Goal: Check status

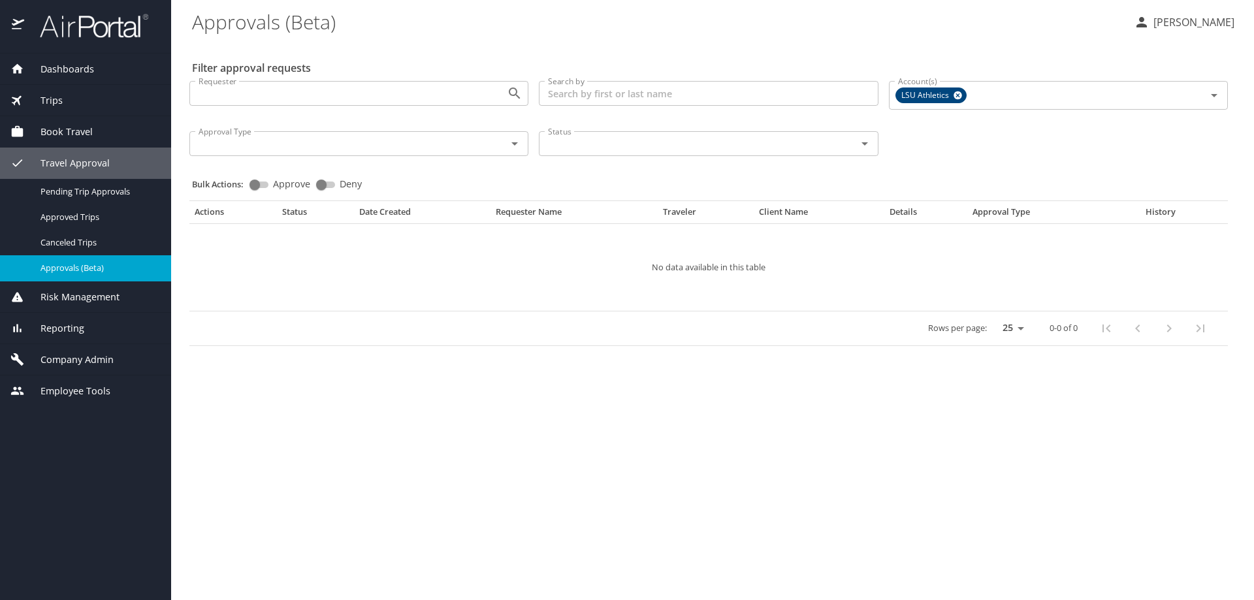
click at [68, 329] on span "Reporting" at bounding box center [54, 328] width 60 height 14
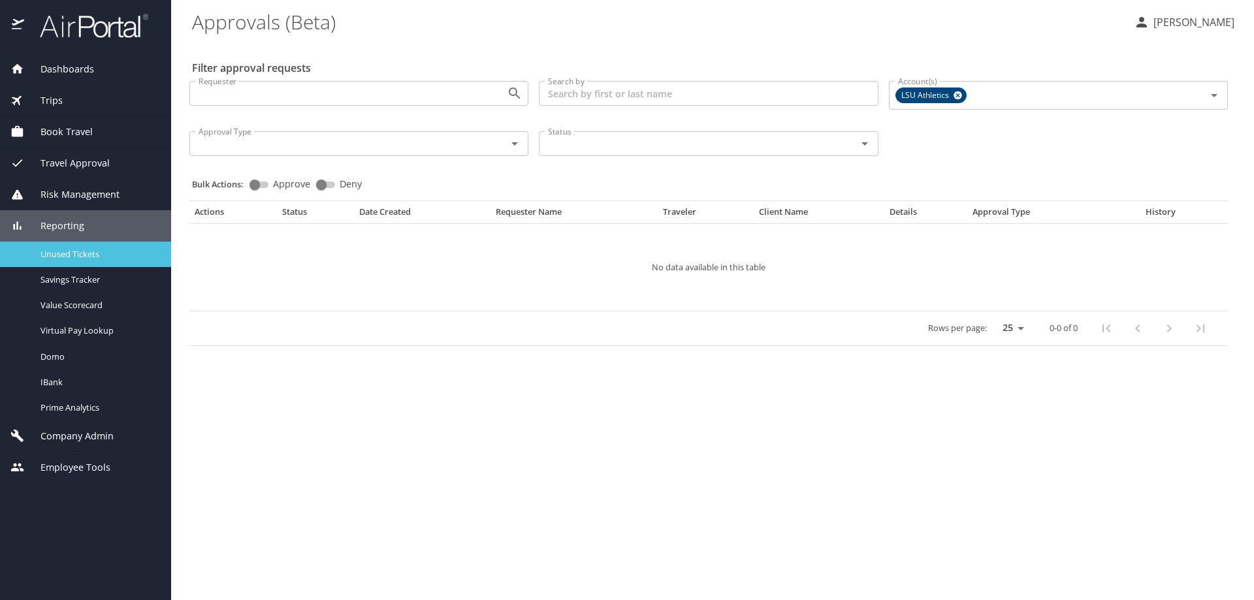
click at [67, 253] on span "Unused Tickets" at bounding box center [97, 254] width 115 height 12
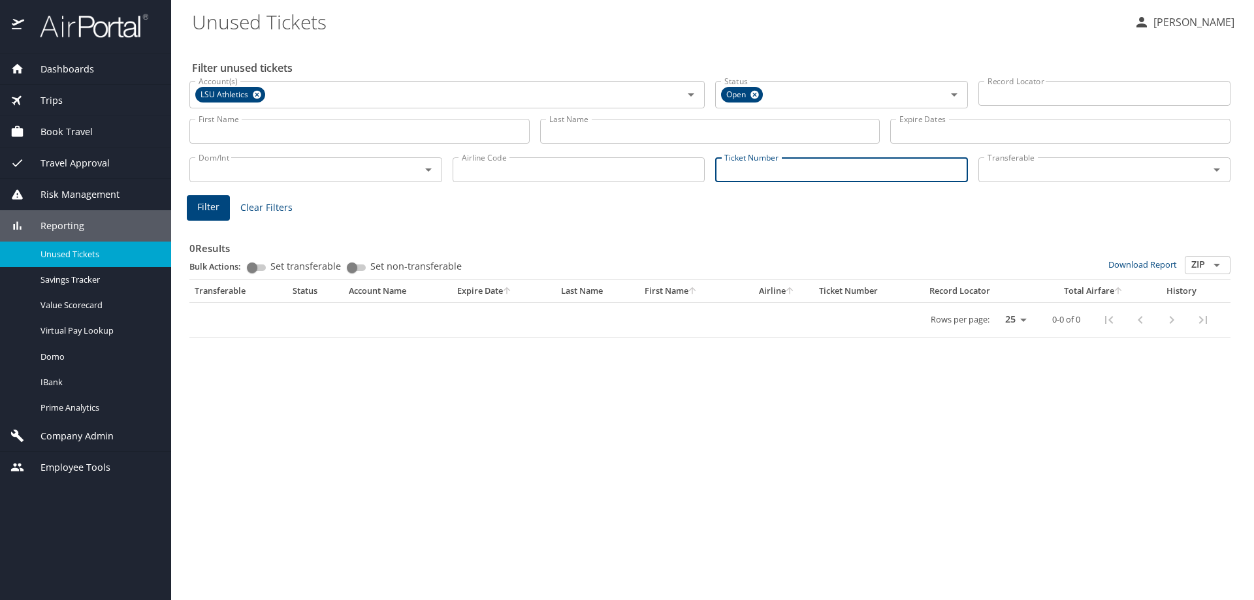
click at [743, 167] on input "Ticket Number" at bounding box center [841, 169] width 253 height 25
paste input "0067235720855"
type input "0067235720855"
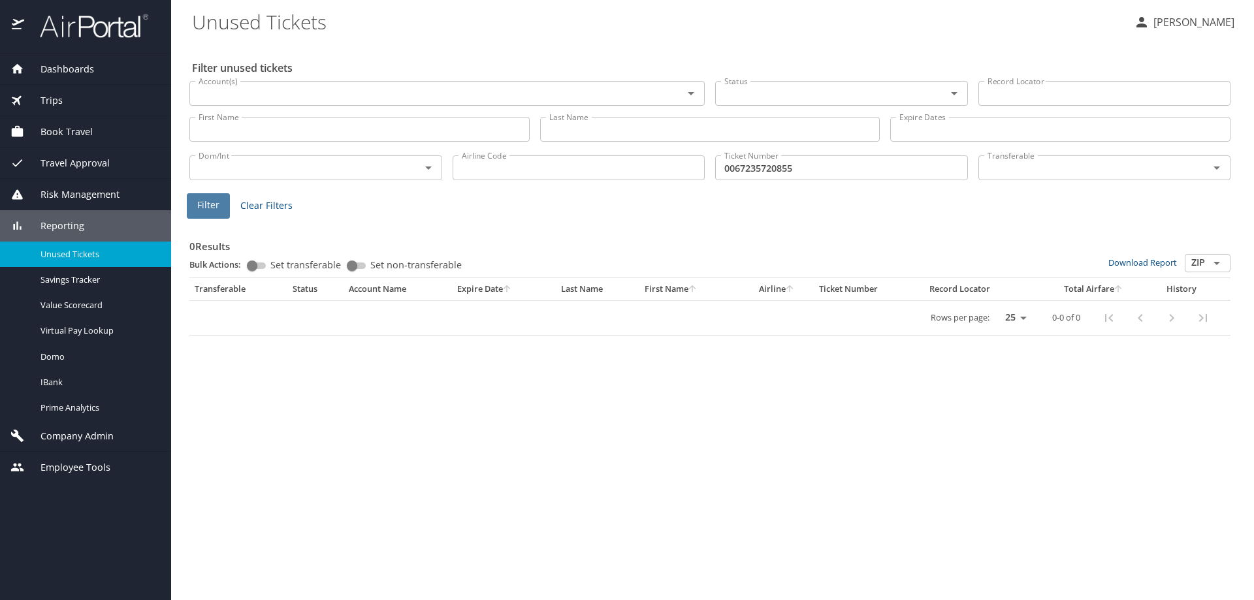
click at [211, 200] on span "Filter" at bounding box center [208, 205] width 22 height 16
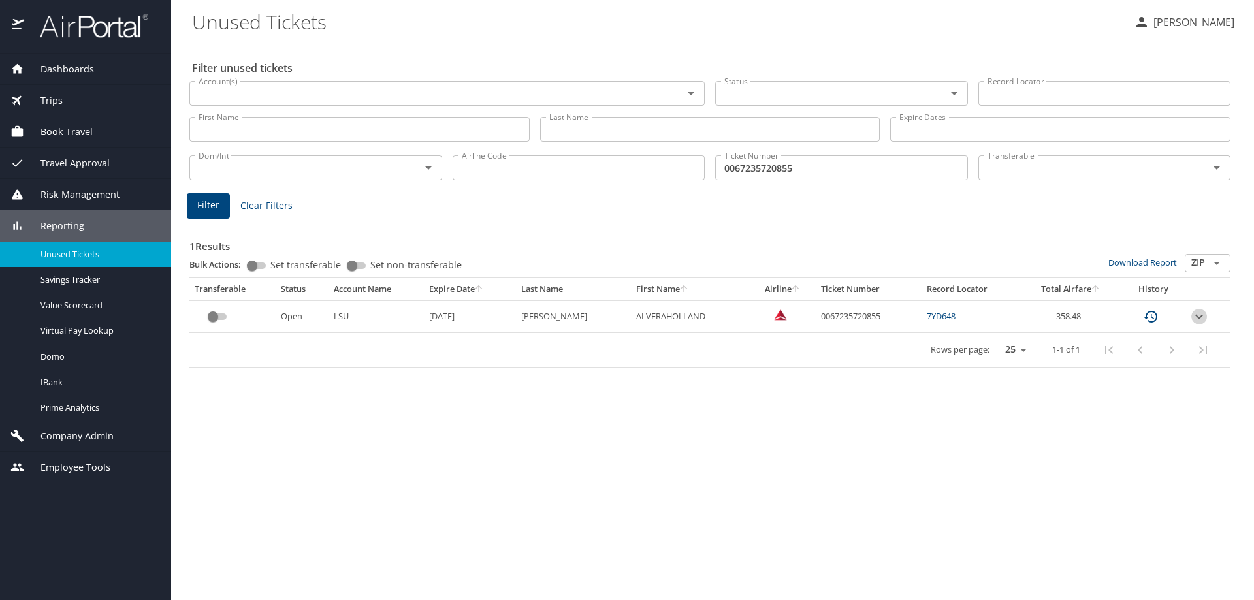
click at [1194, 315] on icon "expand row" at bounding box center [1199, 317] width 16 height 16
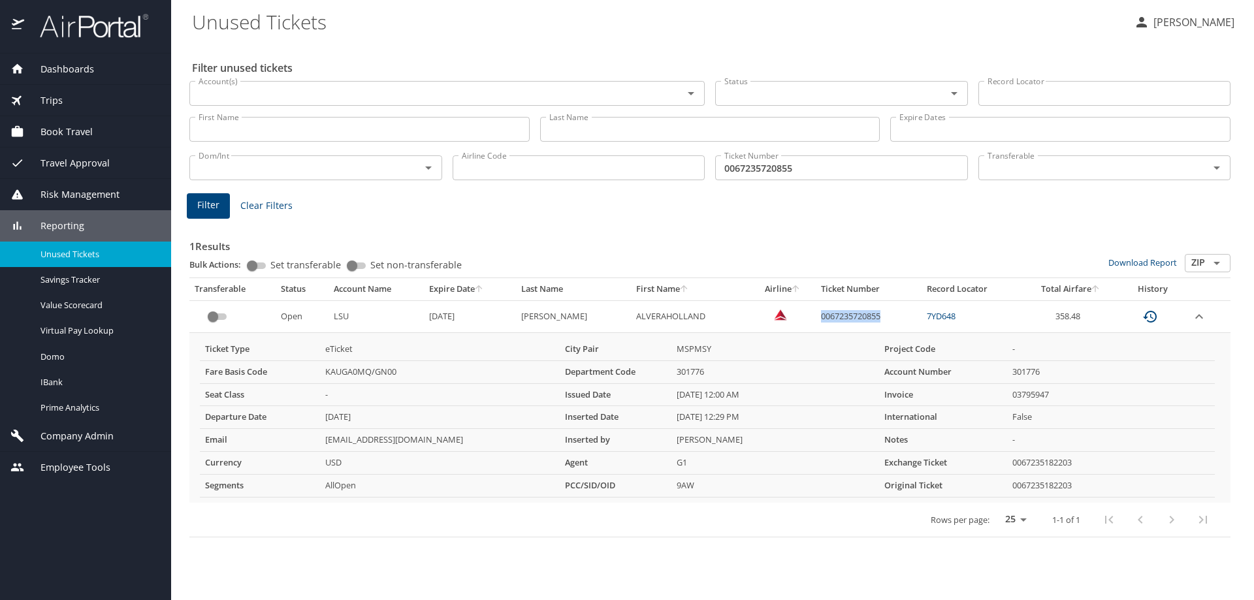
drag, startPoint x: 869, startPoint y: 317, endPoint x: 806, endPoint y: 317, distance: 62.0
click at [816, 317] on td "0067235720855" at bounding box center [869, 316] width 106 height 32
copy td "0067235720855"
